Goal: Information Seeking & Learning: Check status

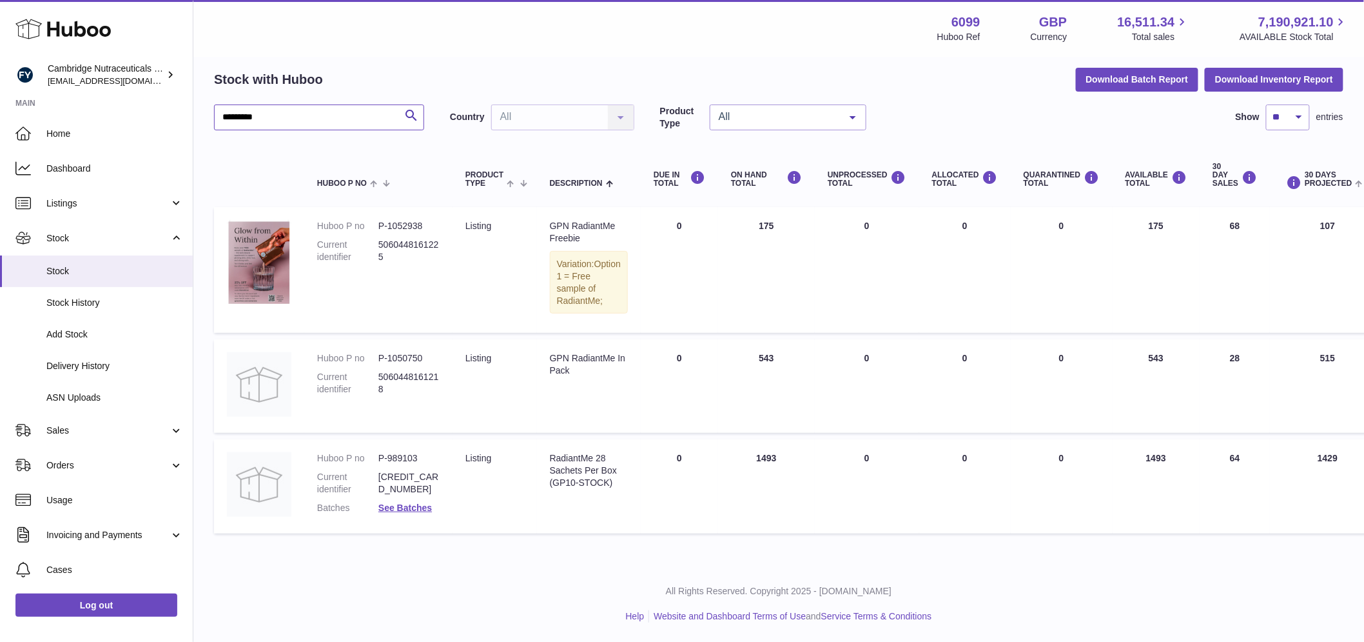
drag, startPoint x: 303, startPoint y: 95, endPoint x: 224, endPoint y: 104, distance: 79.8
click at [162, 87] on div "Huboo Cambridge Nutraceuticals Ltd [EMAIL_ADDRESS][DOMAIN_NAME] Main Home Dashb…" at bounding box center [682, 295] width 1364 height 691
paste input "*"
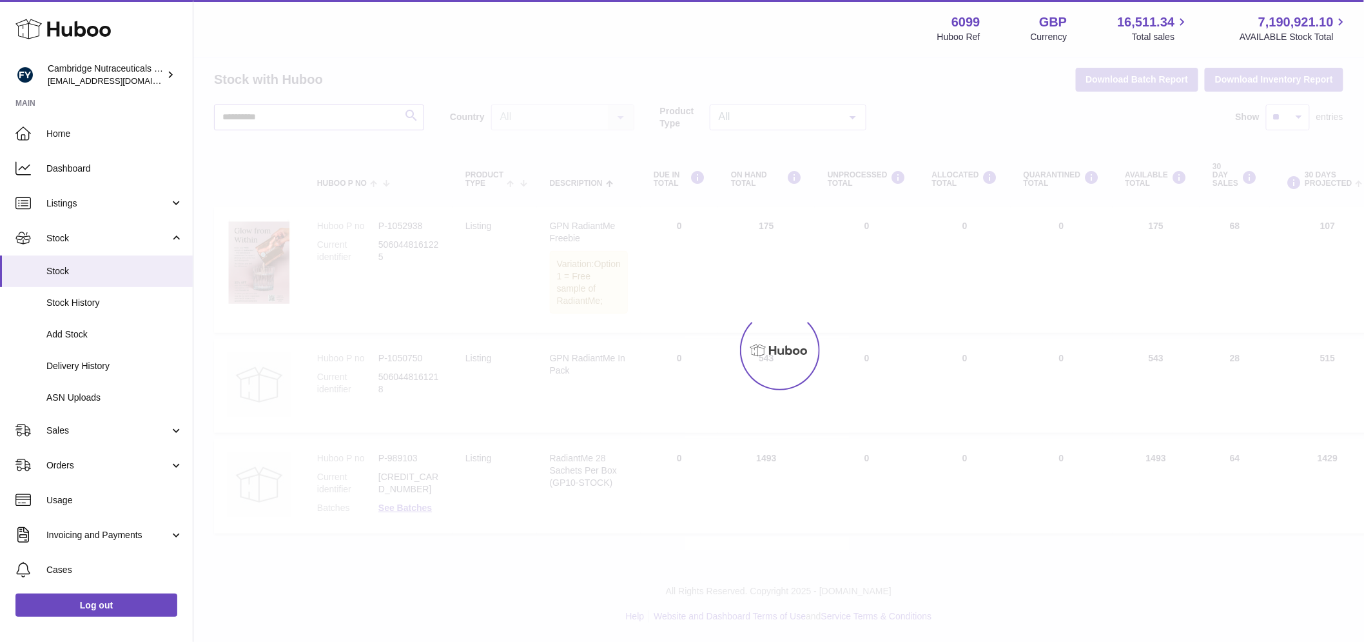
scroll to position [10, 0]
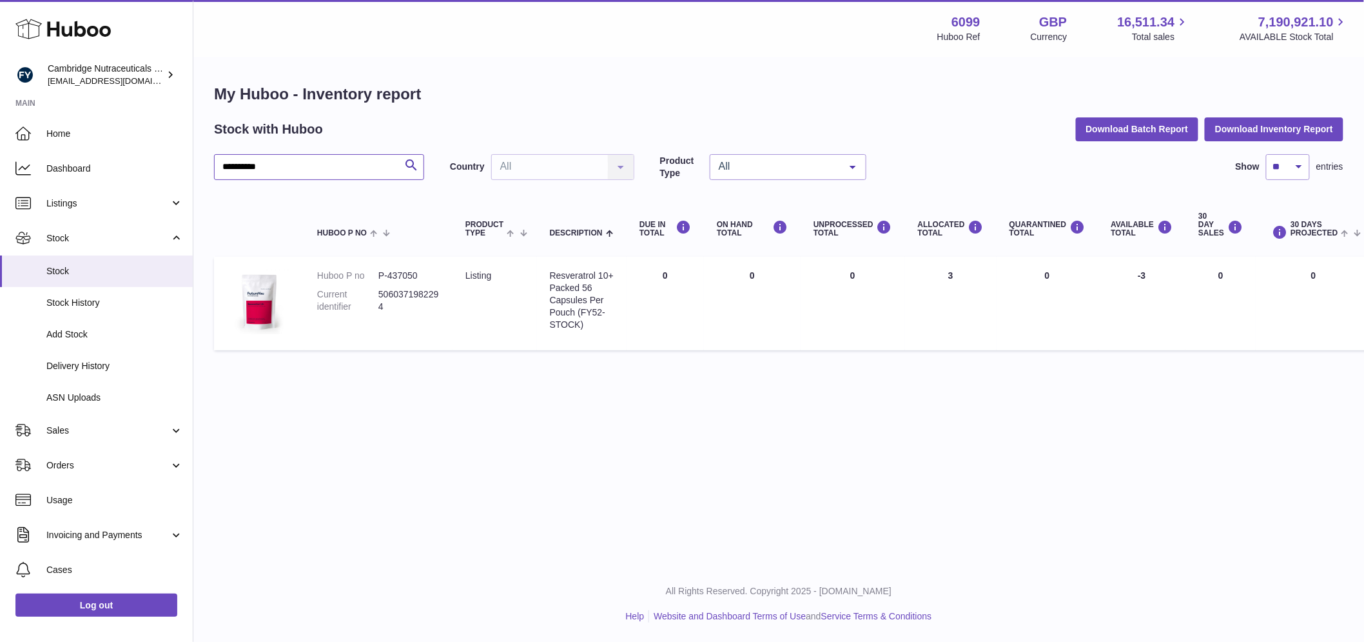
drag, startPoint x: 293, startPoint y: 165, endPoint x: 201, endPoint y: 168, distance: 91.6
click at [201, 168] on div "**********" at bounding box center [778, 220] width 1171 height 324
type input "*****"
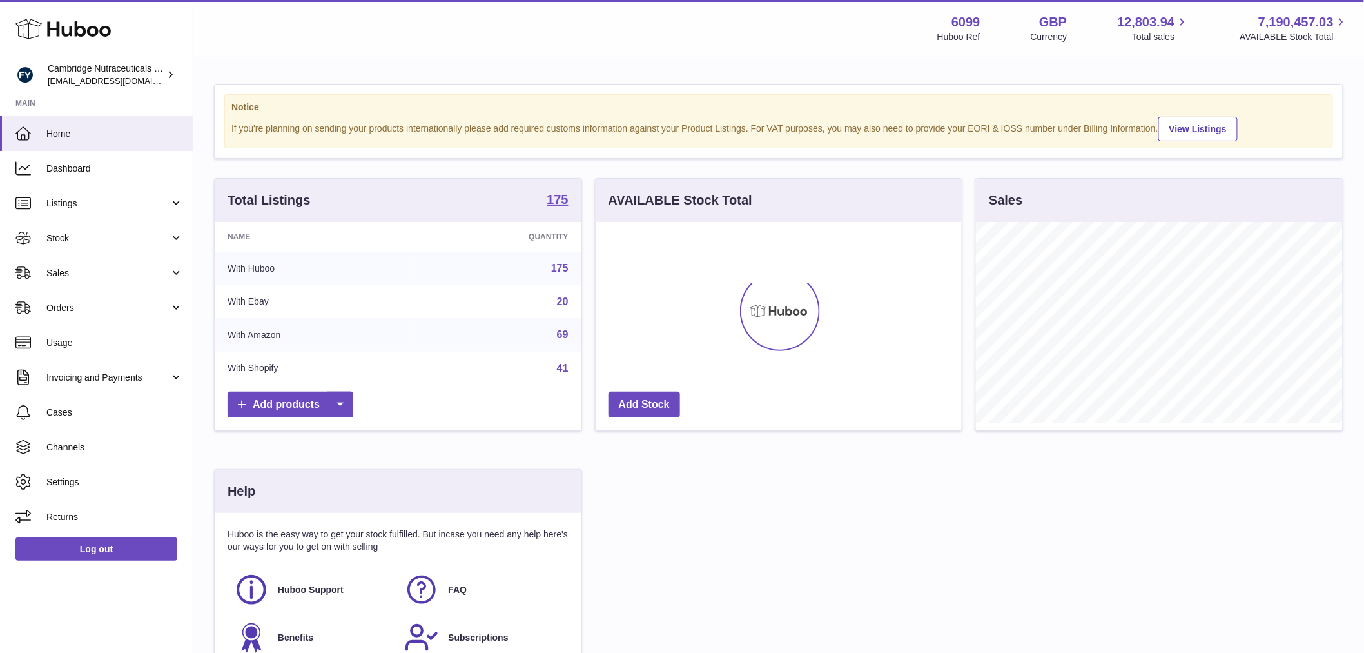
scroll to position [201, 366]
click at [106, 234] on span "Stock" at bounding box center [107, 238] width 123 height 12
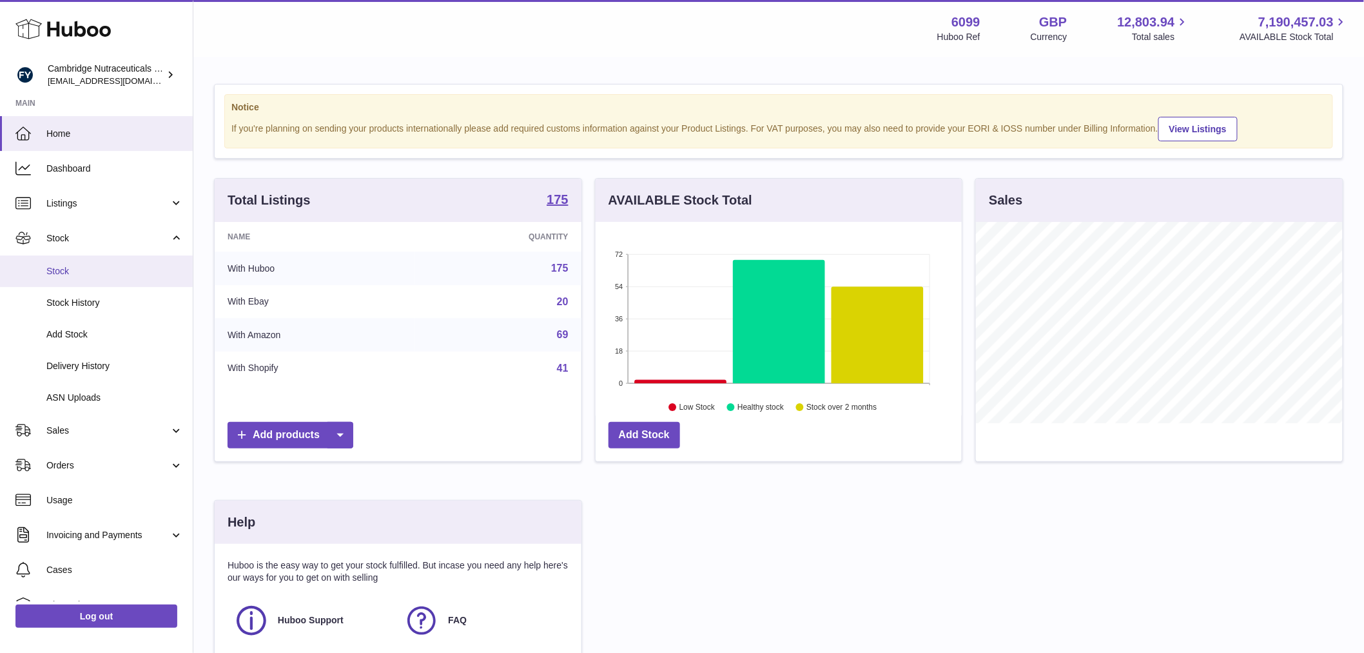
click at [89, 272] on span "Stock" at bounding box center [114, 271] width 137 height 12
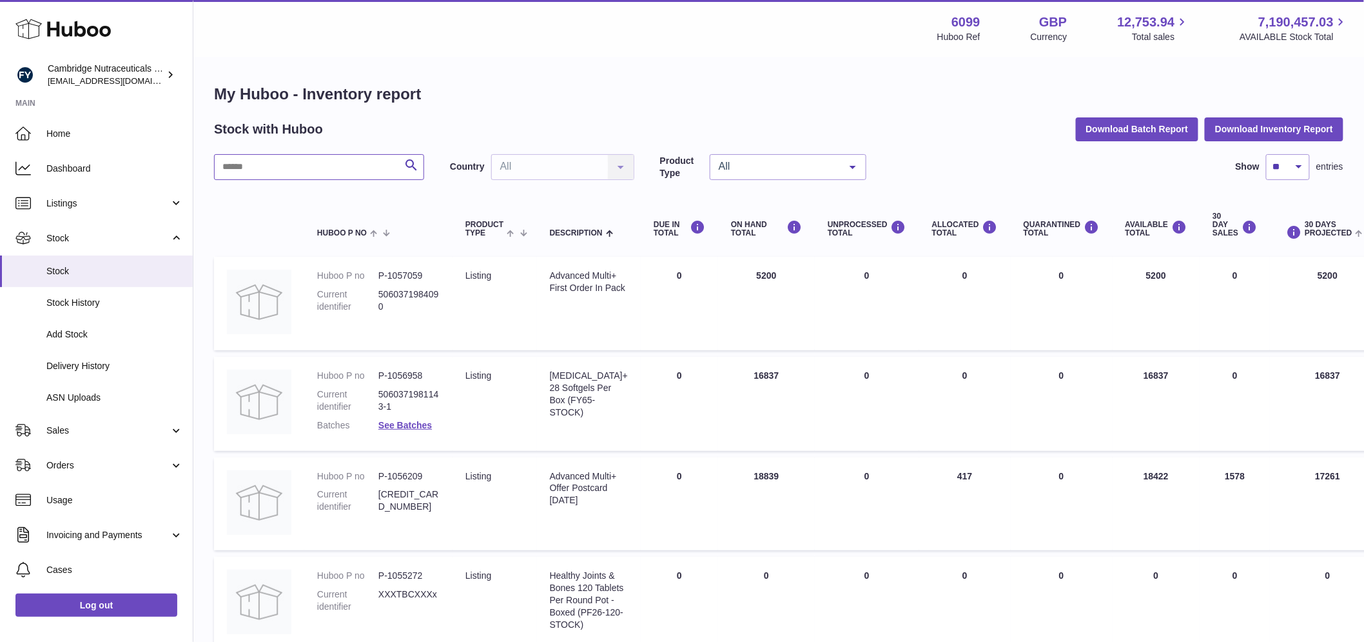
click at [286, 168] on input "text" at bounding box center [319, 167] width 210 height 26
type input "*****"
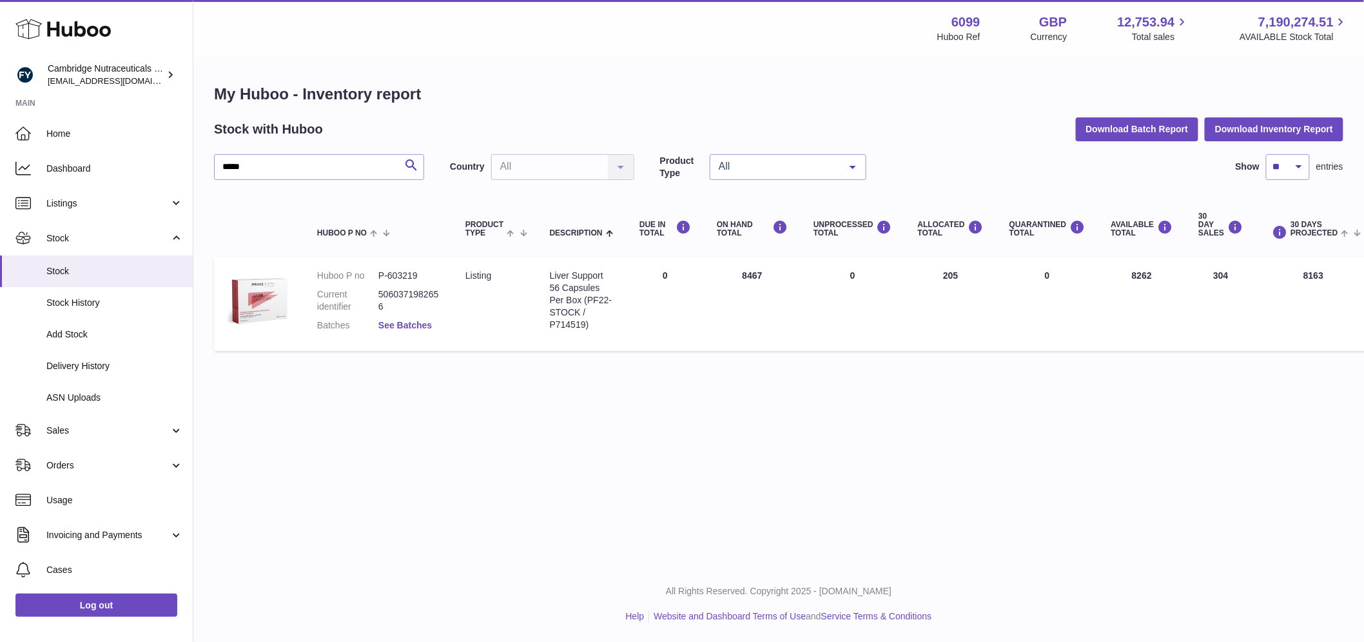
click at [415, 325] on link "See Batches" at bounding box center [406, 325] width 54 height 10
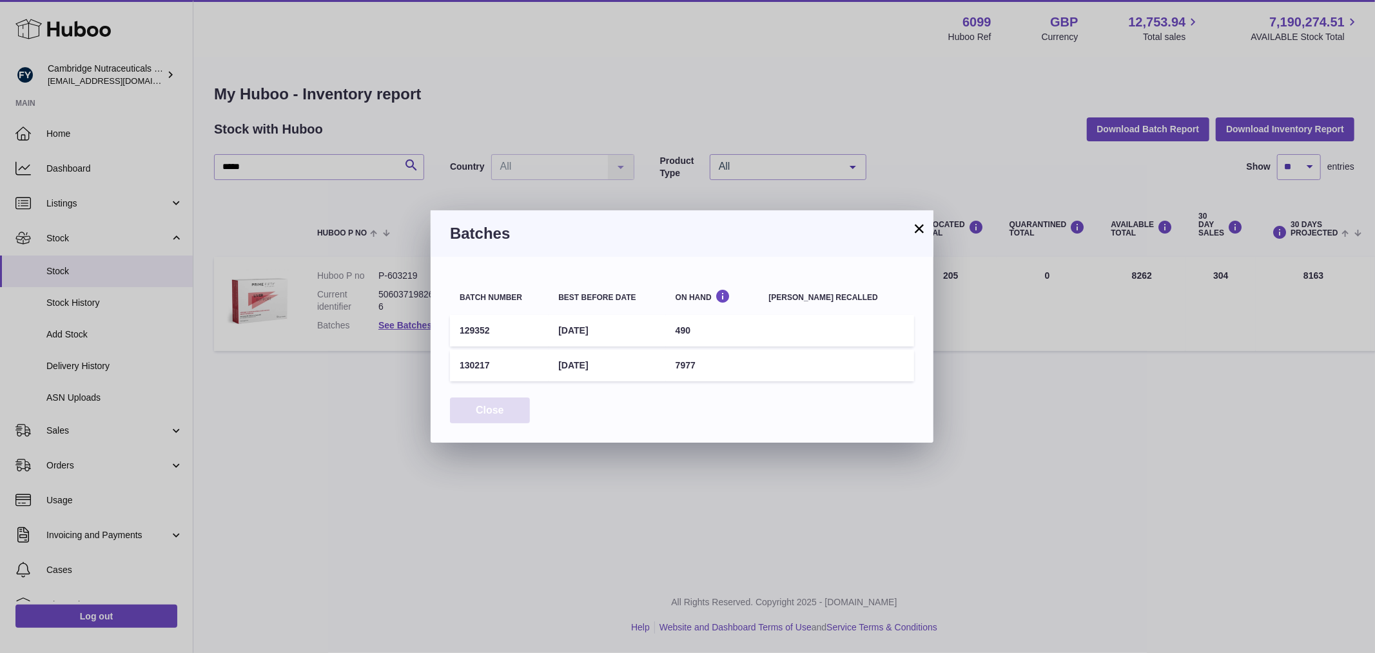
click at [500, 408] on button "Close" at bounding box center [490, 410] width 80 height 26
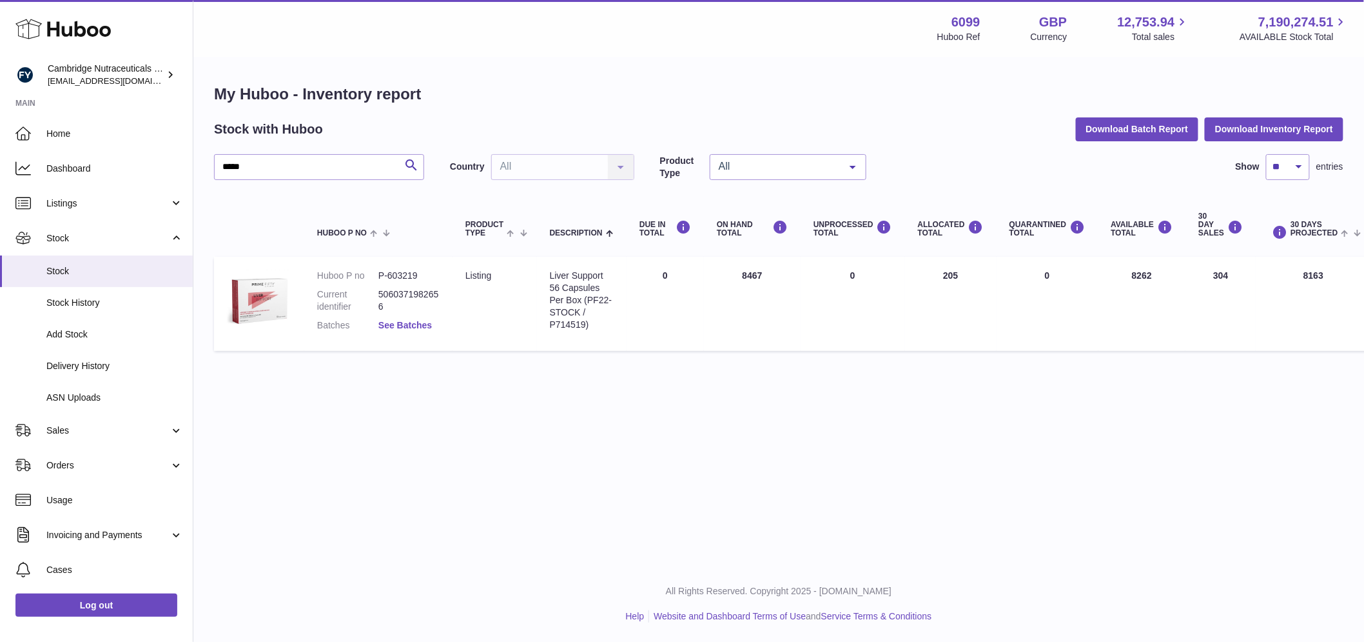
click at [413, 327] on link "See Batches" at bounding box center [406, 325] width 54 height 10
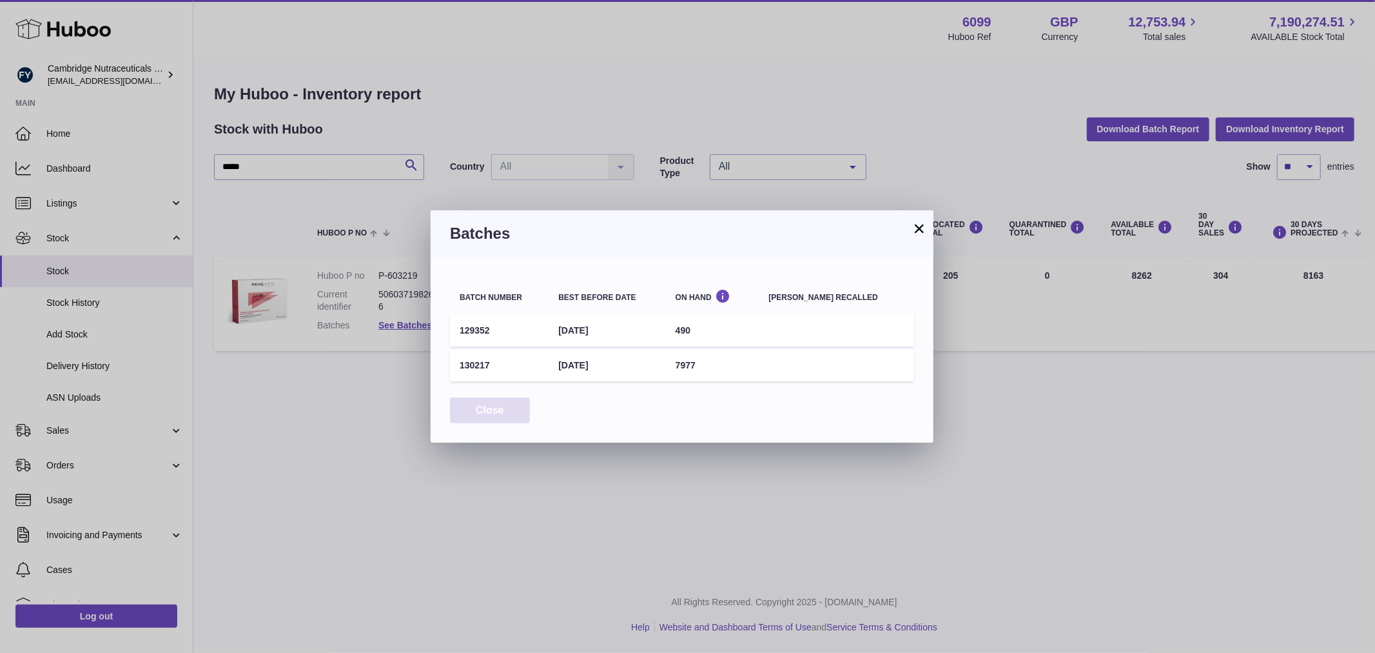
drag, startPoint x: 486, startPoint y: 414, endPoint x: 486, endPoint y: 375, distance: 38.7
click at [486, 414] on button "Close" at bounding box center [490, 410] width 80 height 26
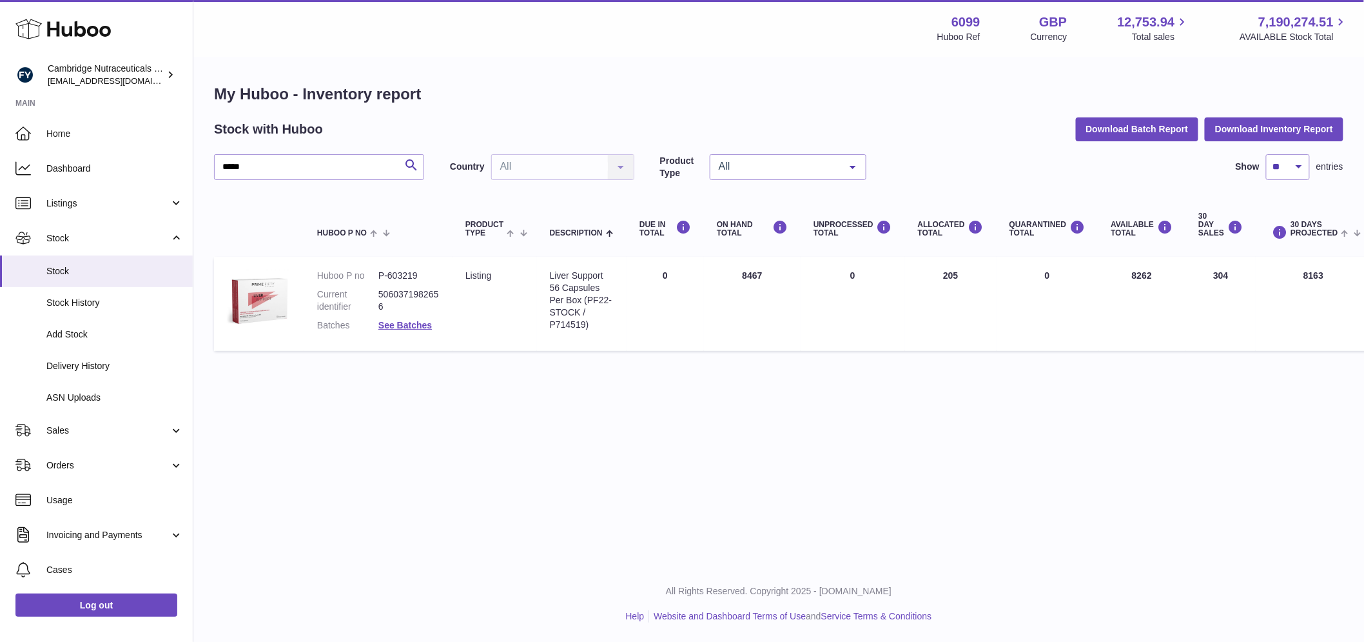
click at [1317, 493] on div "Menu Huboo 6099 Huboo Ref GBP Currency 12,753.94 Total sales 7,190,274.51 AVAIL…" at bounding box center [778, 282] width 1171 height 565
